Goal: Task Accomplishment & Management: Use online tool/utility

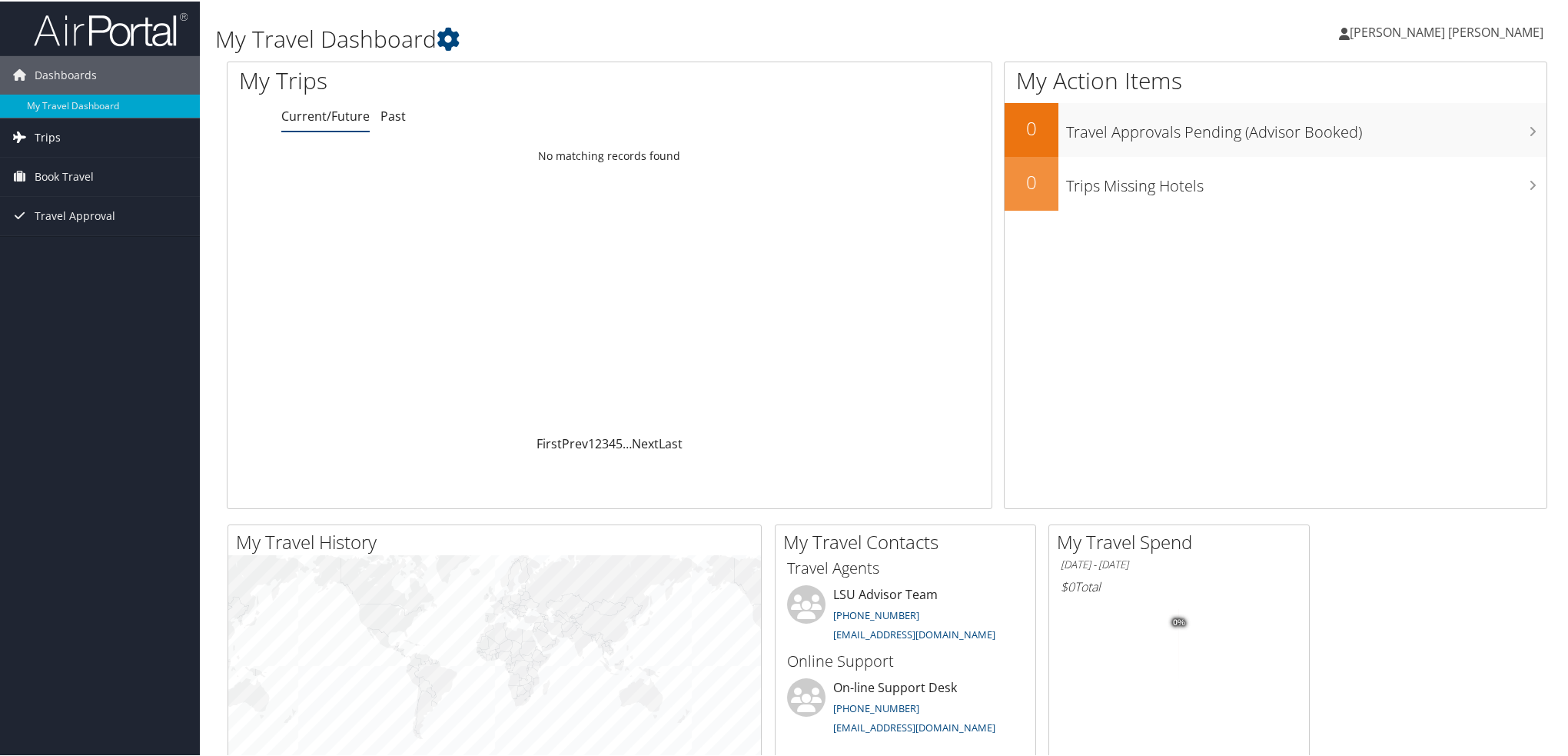
click at [55, 141] on span "Trips" at bounding box center [48, 135] width 26 height 38
click at [86, 162] on link "Current/Future Trips" at bounding box center [100, 167] width 200 height 23
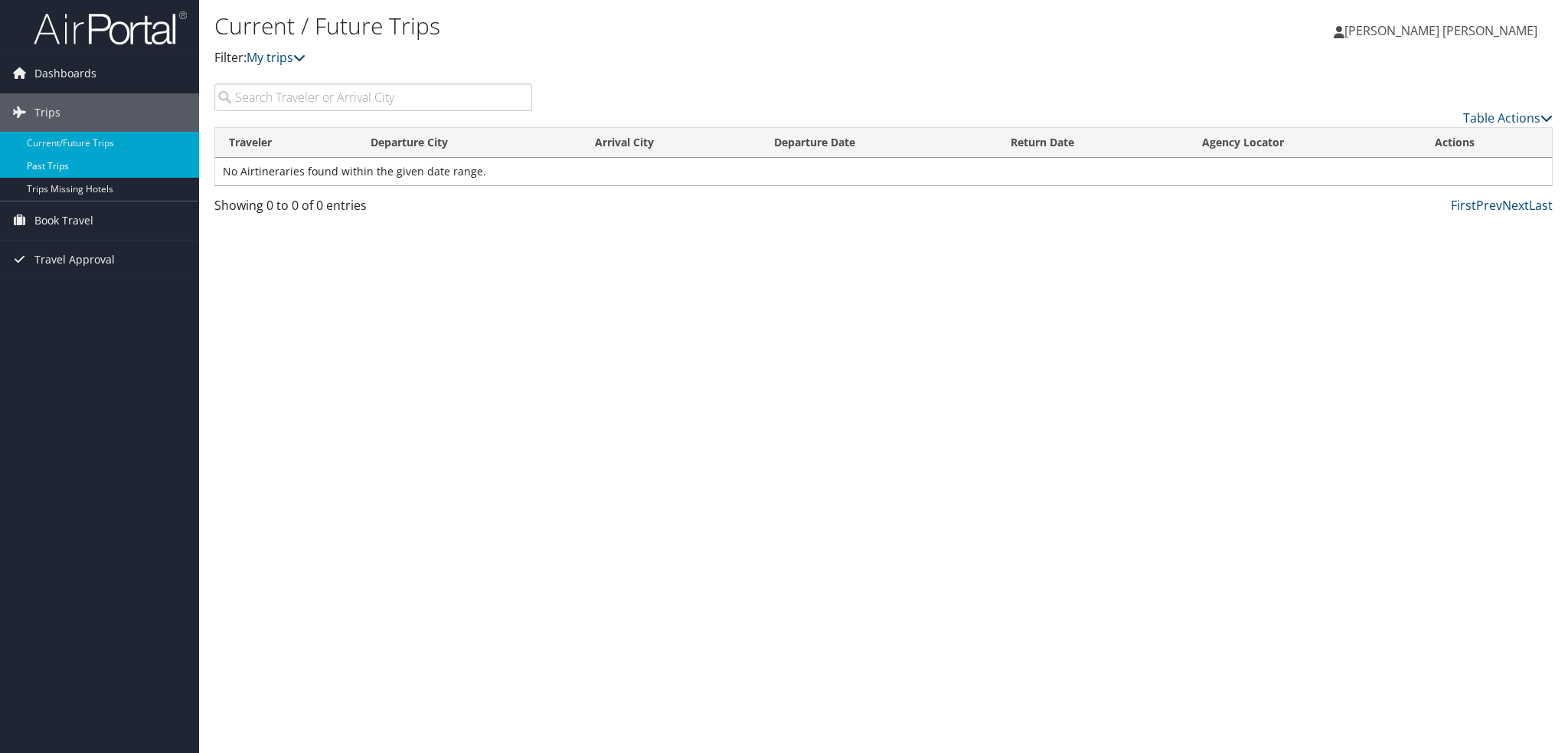
click at [70, 176] on link "Past Trips" at bounding box center [99, 166] width 199 height 23
click at [74, 214] on span "Book Travel" at bounding box center [64, 220] width 59 height 38
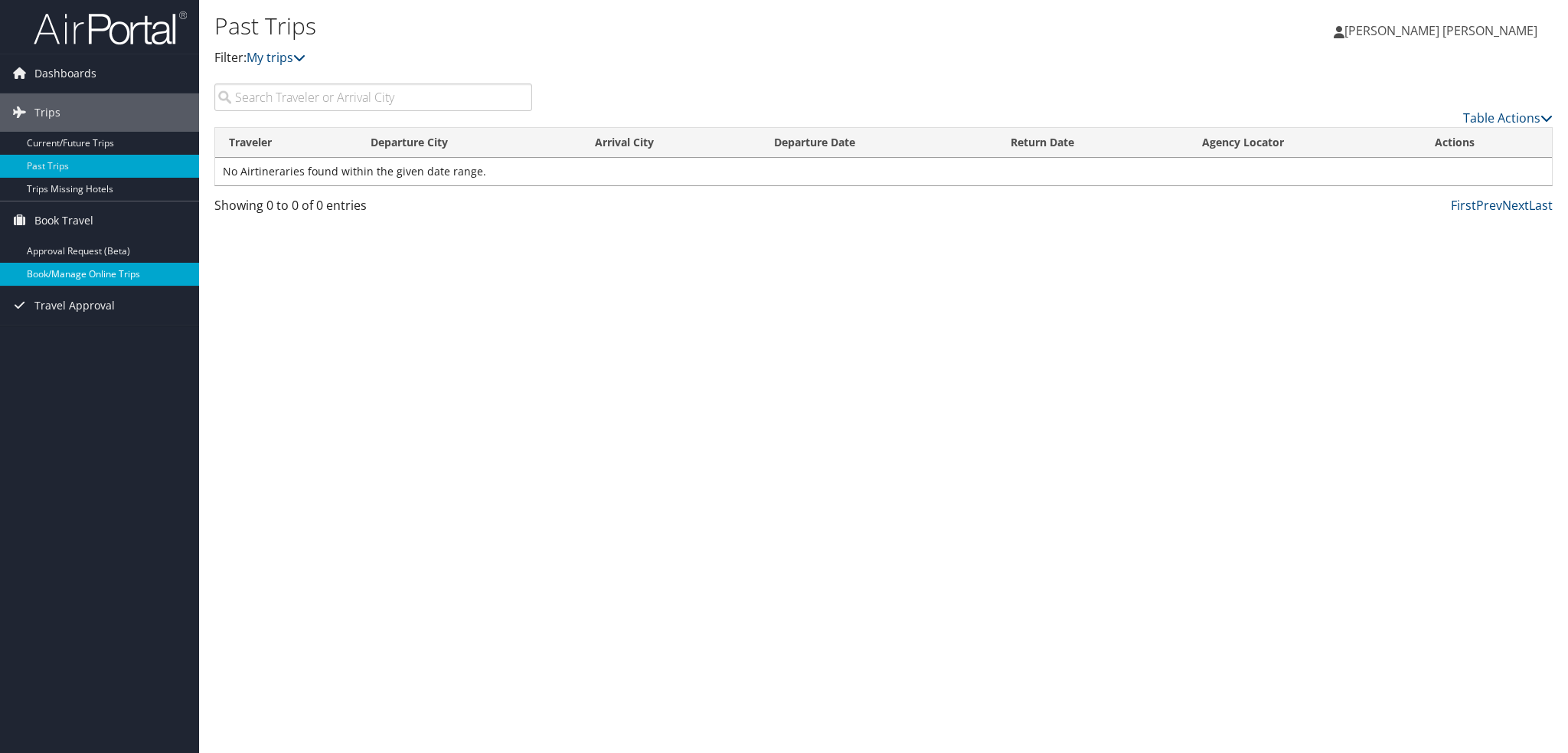
click at [94, 277] on link "Book/Manage Online Trips" at bounding box center [99, 274] width 199 height 23
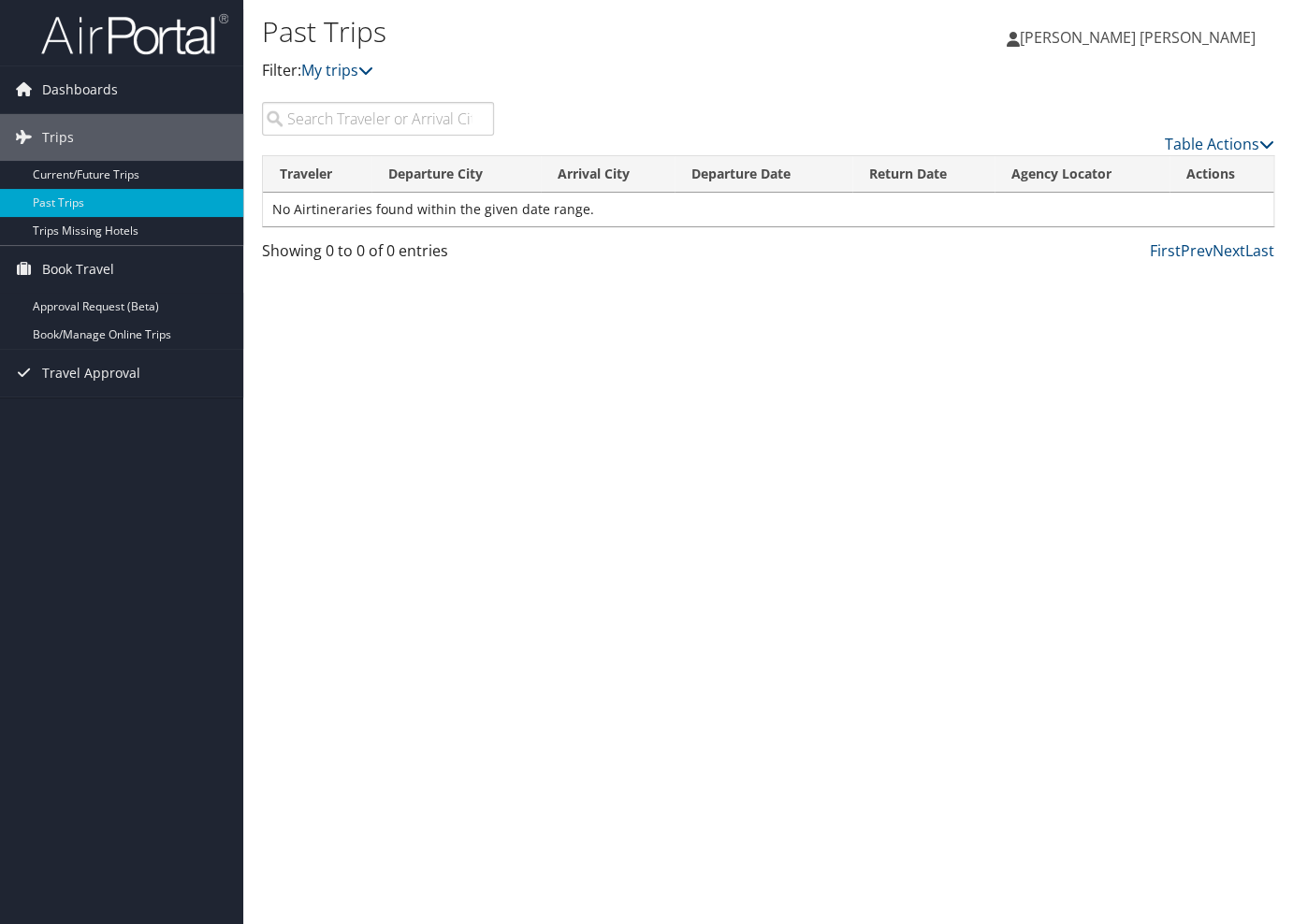
drag, startPoint x: 795, startPoint y: 91, endPoint x: 593, endPoint y: 77, distance: 202.5
drag, startPoint x: 593, startPoint y: 77, endPoint x: 499, endPoint y: 43, distance: 100.0
click at [493, 44] on h1 "Past Trips" at bounding box center [600, 32] width 675 height 39
